Goal: Information Seeking & Learning: Learn about a topic

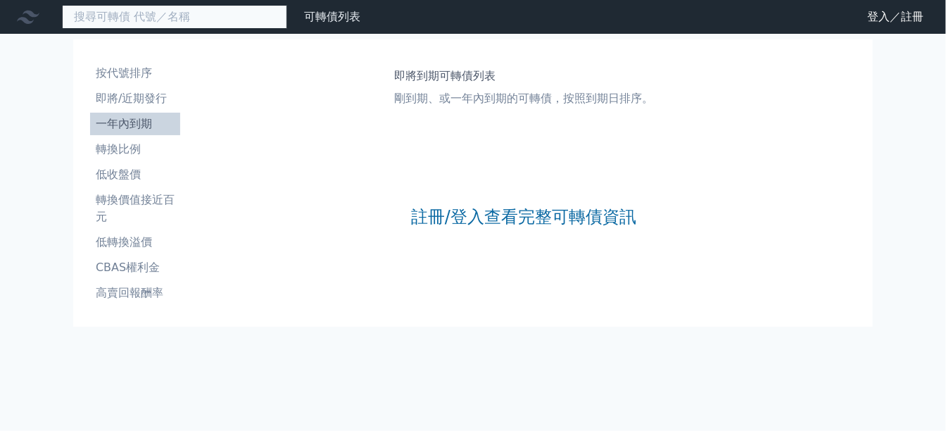
click at [280, 24] on input at bounding box center [174, 17] width 225 height 24
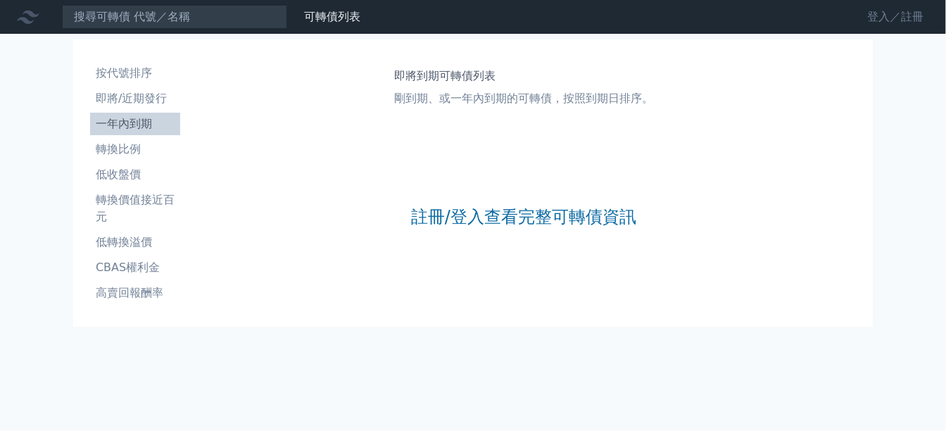
click at [856, 15] on link "登入／註冊" at bounding box center [895, 17] width 79 height 23
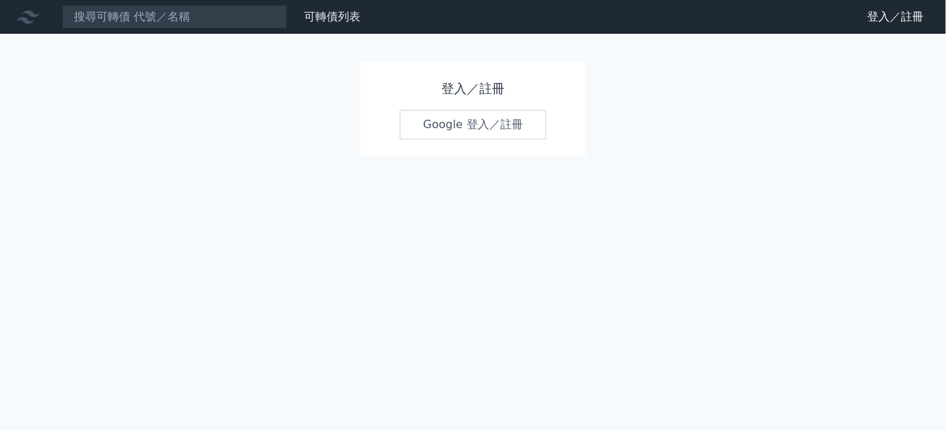
click at [454, 139] on link "Google 登入／註冊" at bounding box center [473, 125] width 146 height 30
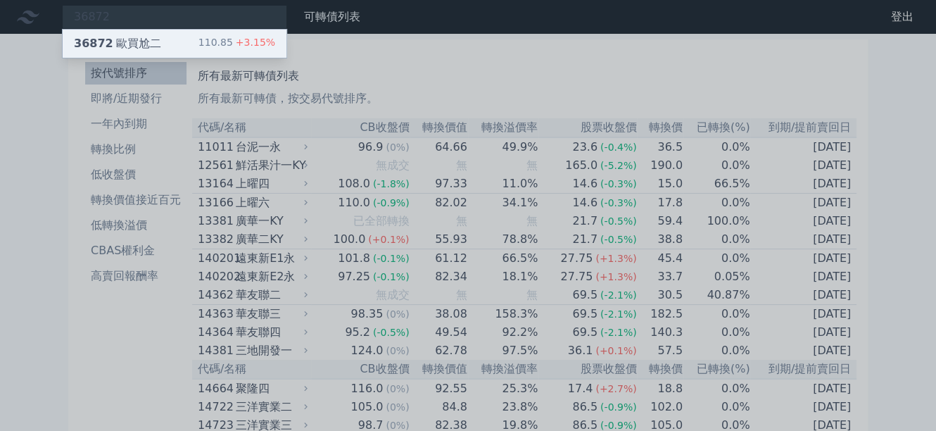
type input "36872"
click at [196, 46] on div "36872 歐買尬二 110.85 +3.15%" at bounding box center [175, 44] width 224 height 28
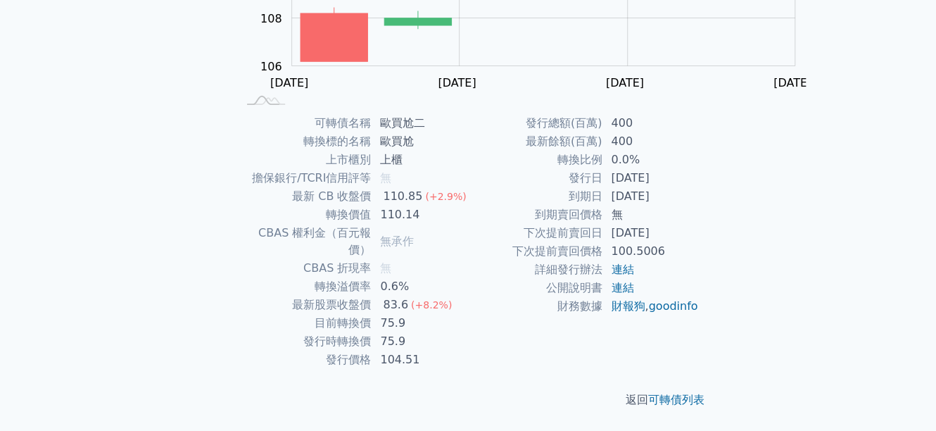
scroll to position [334, 0]
drag, startPoint x: 361, startPoint y: 342, endPoint x: 435, endPoint y: 343, distance: 73.9
click at [435, 351] on td "104.51" at bounding box center [420, 360] width 96 height 18
drag, startPoint x: 652, startPoint y: 224, endPoint x: 745, endPoint y: 225, distance: 92.2
click at [699, 242] on td "100.5006" at bounding box center [651, 251] width 96 height 18
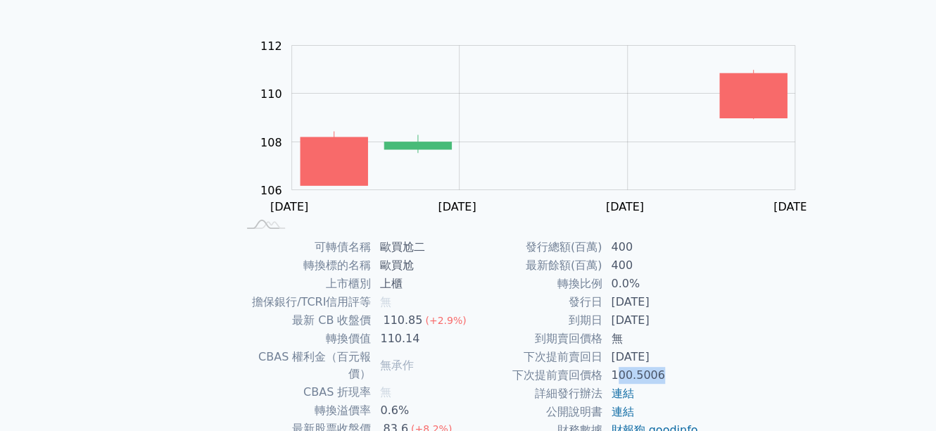
scroll to position [0, 0]
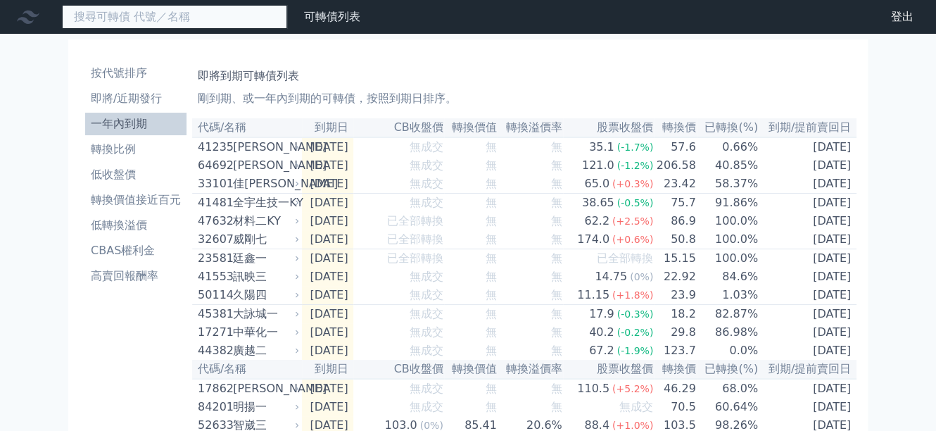
click at [254, 21] on input at bounding box center [174, 17] width 225 height 24
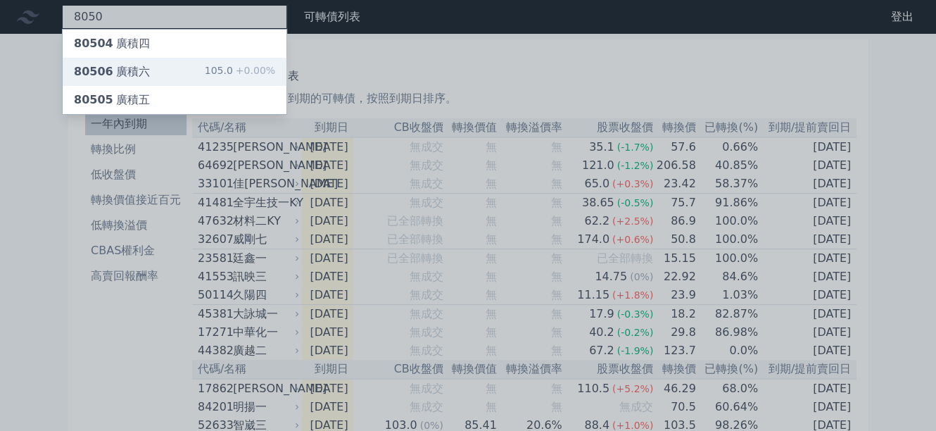
type input "8050"
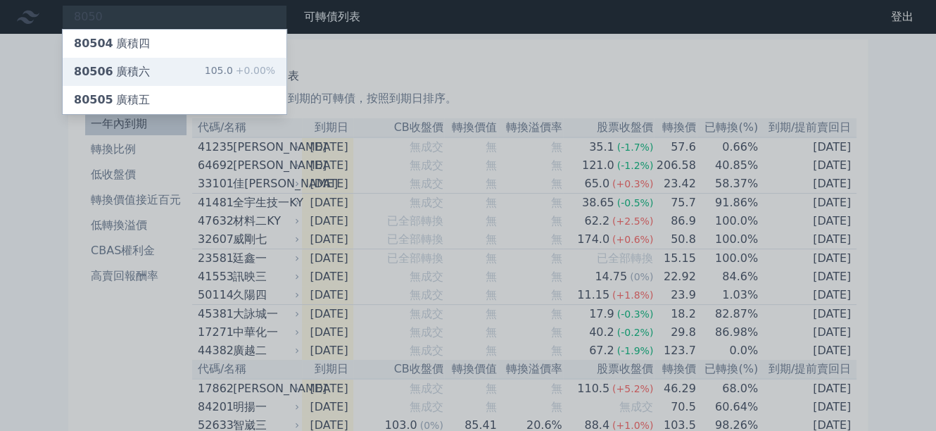
click at [209, 81] on div "80506 廣積六 105.0 +0.00%" at bounding box center [175, 72] width 224 height 28
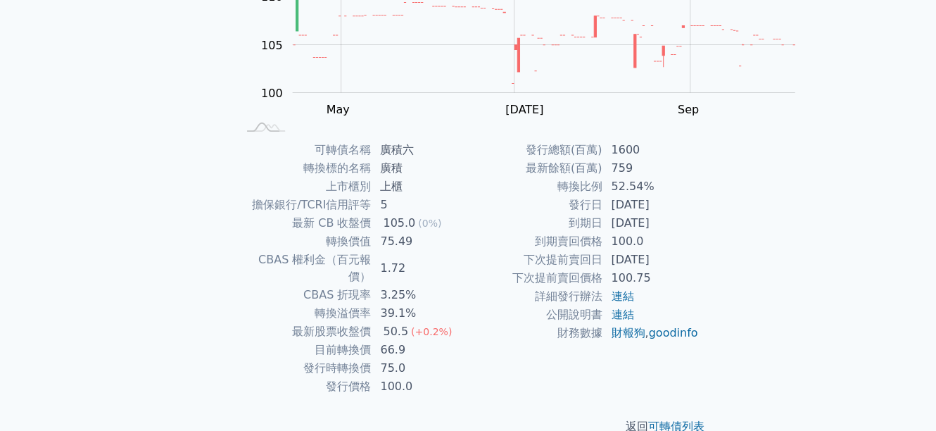
scroll to position [282, 0]
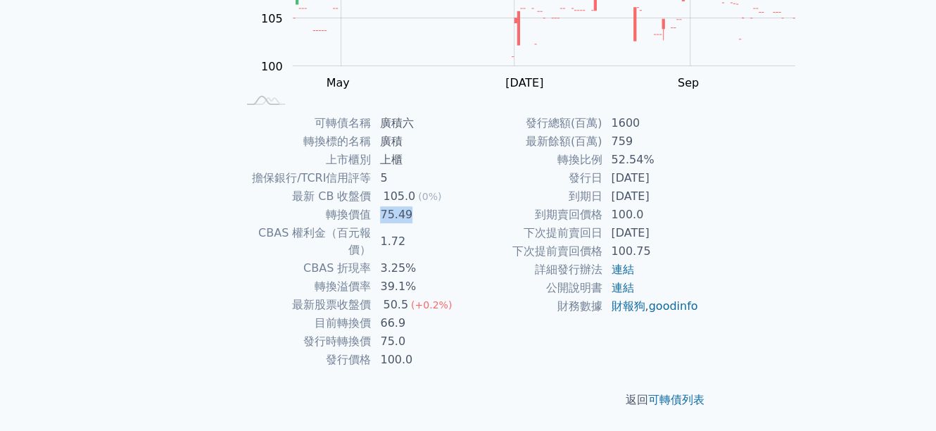
drag, startPoint x: 356, startPoint y: 238, endPoint x: 455, endPoint y: 237, distance: 99.3
click at [450, 224] on td "75.49" at bounding box center [420, 215] width 96 height 18
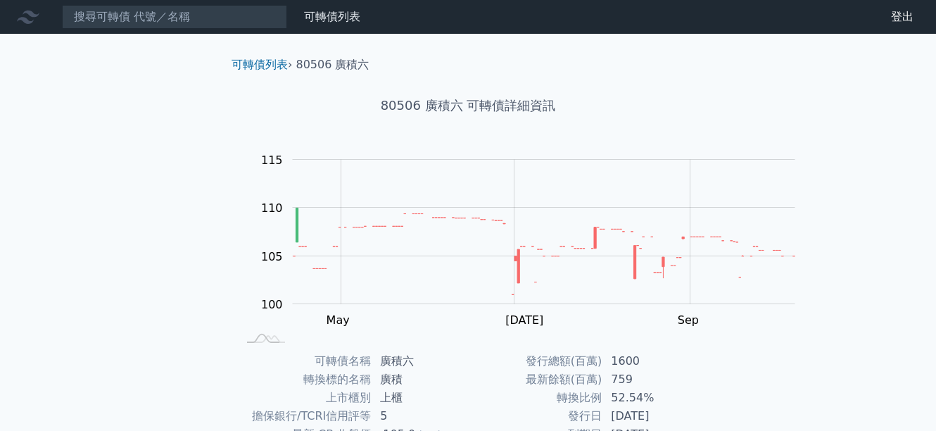
scroll to position [282, 0]
